Goal: Transaction & Acquisition: Purchase product/service

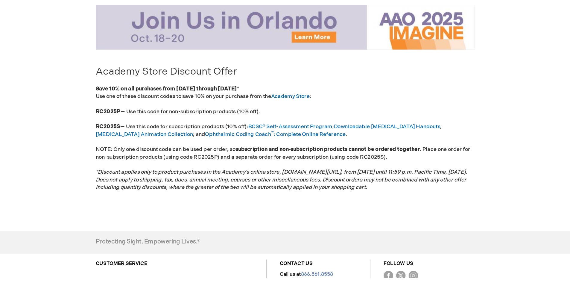
scroll to position [60, 0]
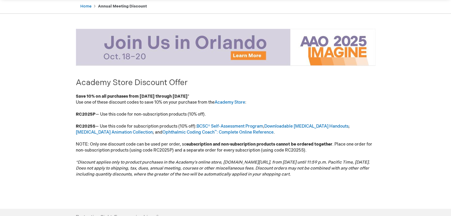
type input "wevans"
drag, startPoint x: 76, startPoint y: 113, endPoint x: 95, endPoint y: 113, distance: 18.6
click at [95, 113] on strong "RC2025P" at bounding box center [86, 114] width 20 height 5
copy strong "RC2025P"
drag, startPoint x: 96, startPoint y: 125, endPoint x: 75, endPoint y: 125, distance: 21.3
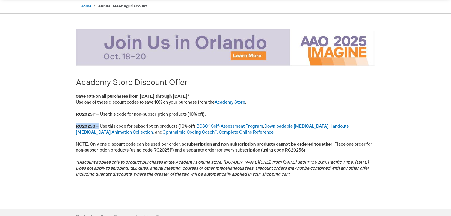
click at [75, 125] on main "Academy Store Discount Offer Save 10% on all purchases from October 17 through …" at bounding box center [225, 112] width 308 height 178
copy p "RC2025S"
click at [95, 114] on strong "RC2025P" at bounding box center [86, 114] width 20 height 5
drag, startPoint x: 95, startPoint y: 113, endPoint x: 73, endPoint y: 113, distance: 21.6
click at [73, 113] on main "Academy Store Discount Offer Save 10% on all purchases from October 17 through …" at bounding box center [225, 112] width 308 height 178
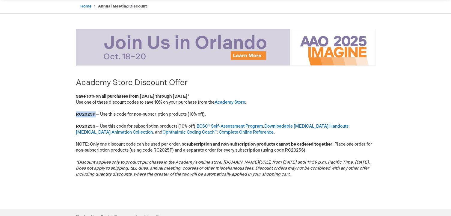
copy strong "RC2025P"
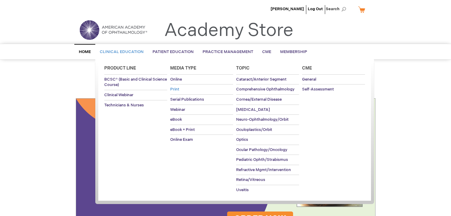
type input "wevans"
click at [177, 90] on span "Print" at bounding box center [174, 89] width 9 height 5
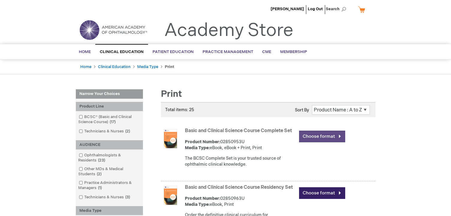
type input "wevans"
click at [307, 135] on link "Choose format" at bounding box center [322, 137] width 46 height 12
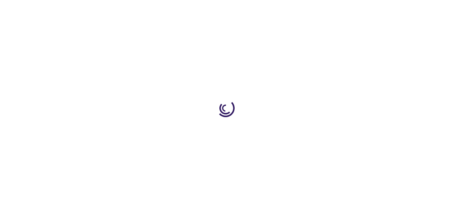
type input "0"
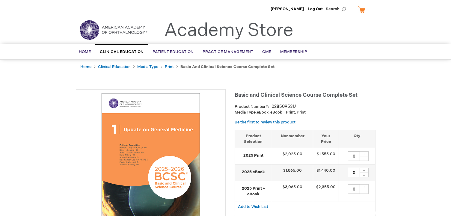
type input "wevans"
click at [364, 154] on div "+" at bounding box center [363, 153] width 9 height 5
type input "1"
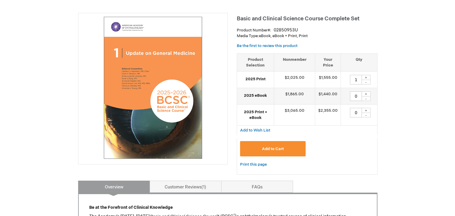
scroll to position [90, 0]
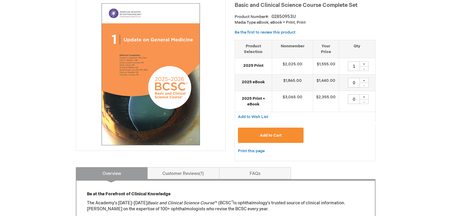
click at [269, 138] on span "Add to Cart" at bounding box center [271, 135] width 22 height 5
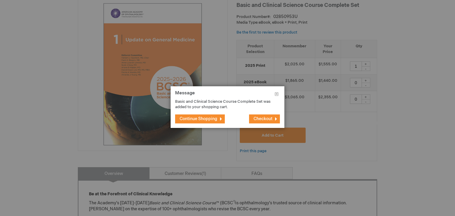
click at [263, 120] on span "Checkout" at bounding box center [263, 118] width 19 height 5
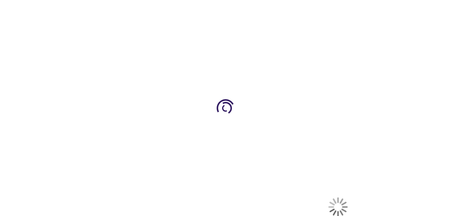
select select "US"
select select "12"
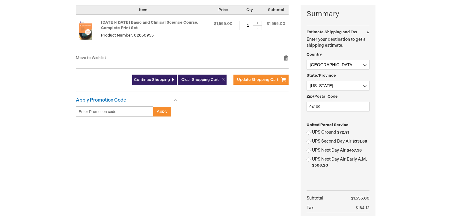
scroll to position [150, 0]
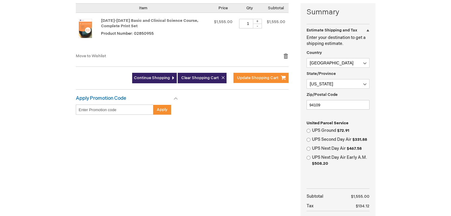
type input "wevans"
click at [82, 107] on input "Enter discount code" at bounding box center [115, 109] width 78 height 10
paste input "RC2025P"
type input "RC2025P"
click at [177, 160] on div "Summary Estimate Shipping and Tax Estimate Shipping and Tax Enter your destinat…" at bounding box center [225, 132] width 299 height 258
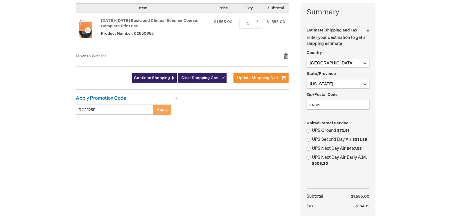
click at [160, 111] on span "Apply" at bounding box center [162, 109] width 11 height 5
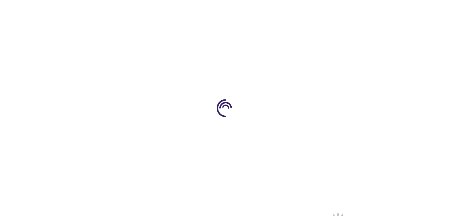
select select "US"
select select "12"
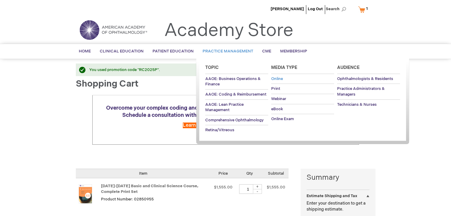
type input "wevans"
click at [275, 78] on span "Online" at bounding box center [277, 78] width 12 height 5
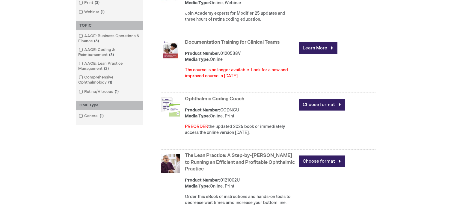
scroll to position [240, 0]
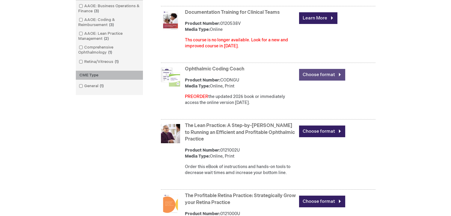
type input "wevans"
click at [316, 75] on link "Choose format" at bounding box center [322, 75] width 46 height 12
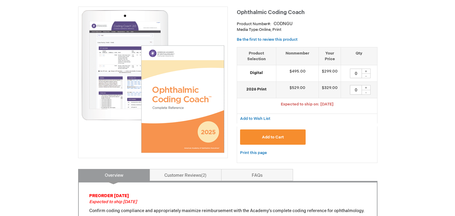
scroll to position [90, 0]
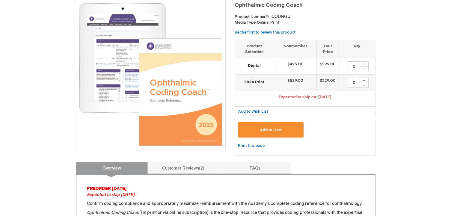
type input "wevans"
click at [364, 63] on div "+" at bounding box center [363, 63] width 9 height 5
type input "1"
click at [265, 126] on button "Add to Cart" at bounding box center [271, 129] width 66 height 15
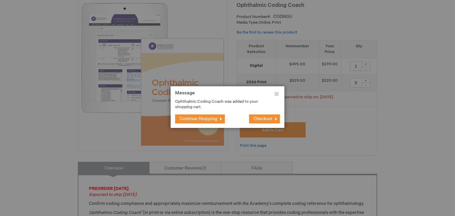
click at [258, 116] on span "Checkout" at bounding box center [263, 118] width 19 height 5
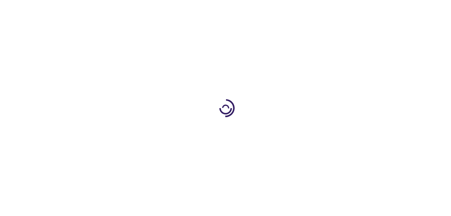
select select "US"
select select "12"
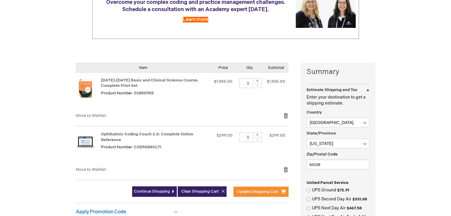
scroll to position [90, 0]
type input "wevans"
click at [286, 115] on link "Remove item" at bounding box center [285, 116] width 5 height 6
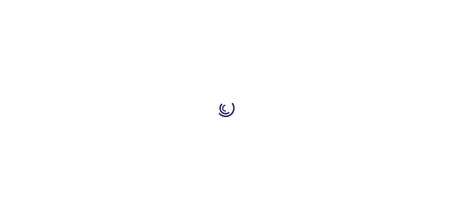
select select "US"
select select "12"
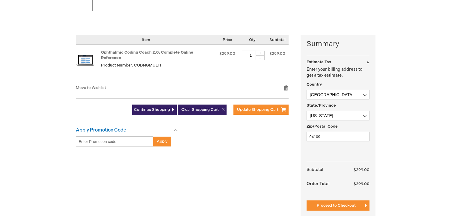
scroll to position [120, 0]
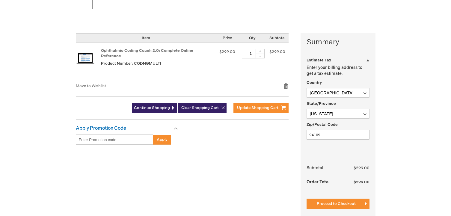
type input "wevans"
click at [81, 134] on input "Enter discount code" at bounding box center [115, 139] width 78 height 10
paste input "RC2025S"
type input "RC2025S"
click at [159, 137] on span "Apply" at bounding box center [162, 139] width 11 height 5
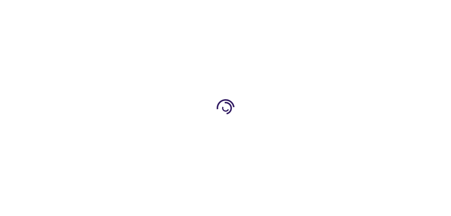
select select "US"
select select "12"
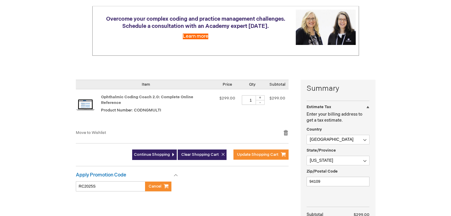
scroll to position [90, 0]
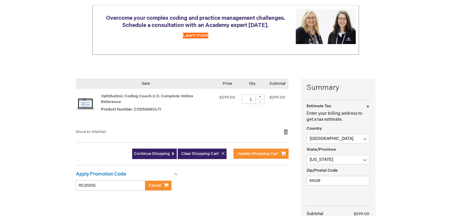
type input "wevans"
click at [259, 96] on div "+" at bounding box center [259, 96] width 9 height 5
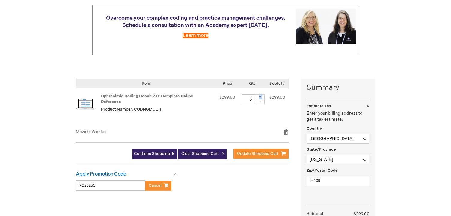
click at [259, 96] on div "+" at bounding box center [259, 96] width 9 height 5
click at [217, 121] on td "$299.00" at bounding box center [227, 108] width 22 height 40
click at [259, 101] on div "-" at bounding box center [259, 101] width 9 height 5
type input "4"
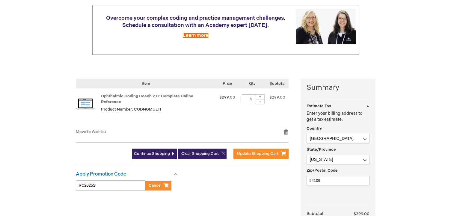
click at [231, 114] on td "$299.00" at bounding box center [227, 108] width 22 height 40
click at [286, 129] on link "Remove item" at bounding box center [285, 132] width 5 height 6
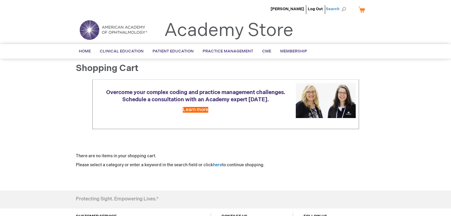
type input "wevans"
click at [335, 9] on span "Search" at bounding box center [336, 9] width 23 height 12
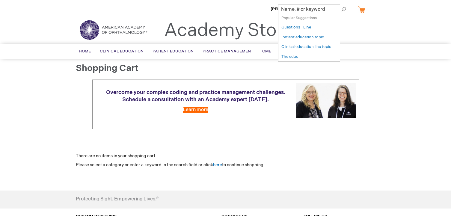
click at [358, 16] on ul "Woody Evans Log Out Search" at bounding box center [225, 10] width 308 height 21
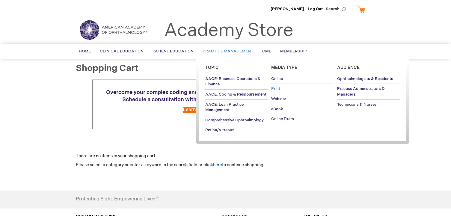
click at [275, 88] on span "Print" at bounding box center [275, 88] width 9 height 5
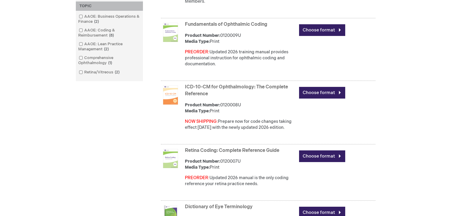
scroll to position [240, 0]
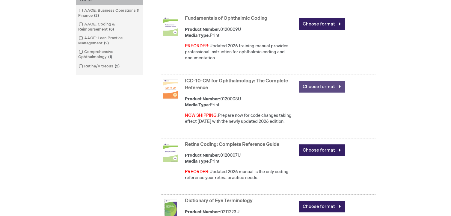
type input "wevans"
click at [311, 93] on link "Choose format" at bounding box center [322, 87] width 46 height 12
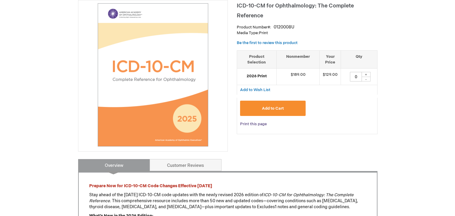
scroll to position [90, 0]
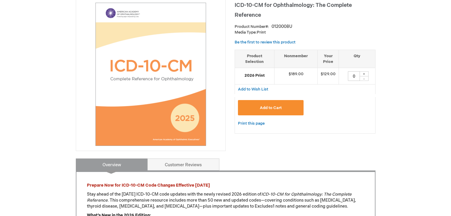
type input "wevans"
click at [363, 73] on div "+" at bounding box center [363, 73] width 9 height 5
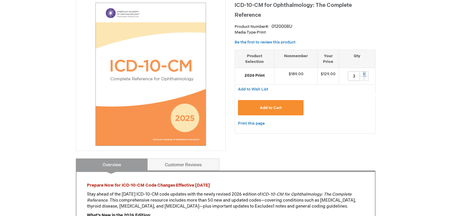
type input "4"
click at [268, 106] on span "Add to Cart" at bounding box center [271, 107] width 22 height 5
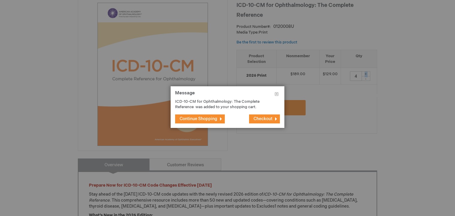
click at [261, 120] on span "Checkout" at bounding box center [263, 118] width 19 height 5
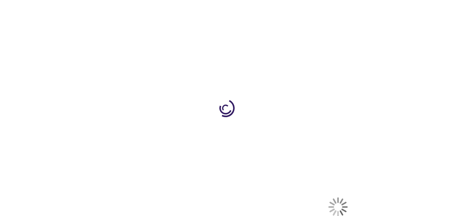
select select "US"
select select "12"
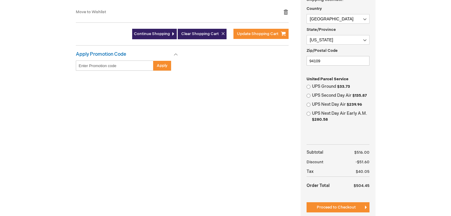
scroll to position [180, 0]
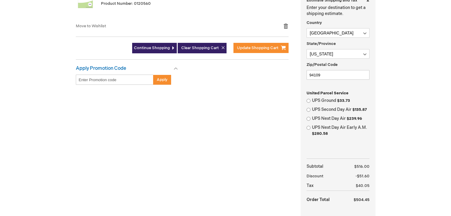
type input "wevans"
click at [79, 78] on input "Enter discount code" at bounding box center [115, 80] width 78 height 10
paste input "RC2025P"
type input "RC2025P"
click at [159, 81] on span "Apply" at bounding box center [162, 79] width 11 height 5
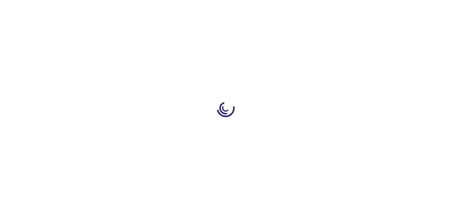
select select "US"
select select "12"
